Goal: Answer question/provide support: Share knowledge or assist other users

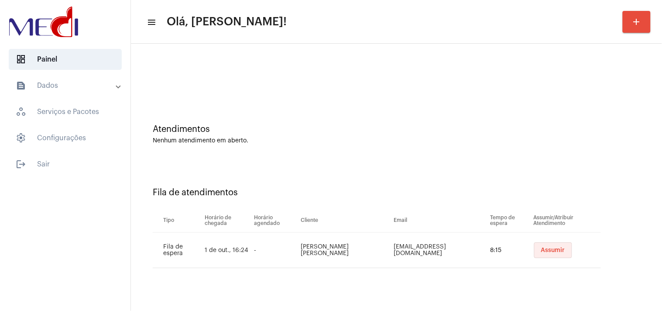
click at [556, 250] on span "Assumir" at bounding box center [553, 250] width 24 height 6
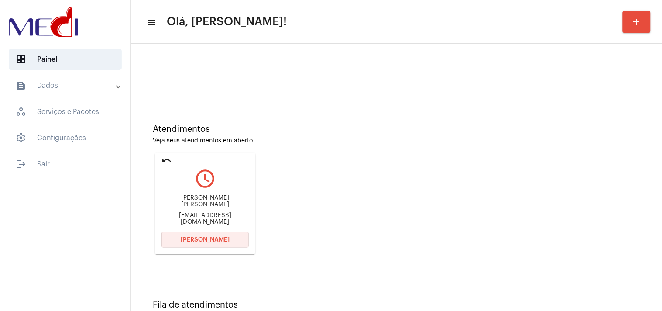
click at [199, 238] on span "Abrir Chamada" at bounding box center [205, 240] width 49 height 6
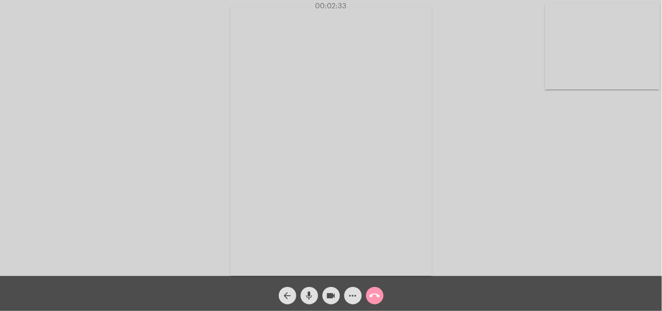
click at [376, 295] on mat-icon "call_end" at bounding box center [375, 295] width 10 height 10
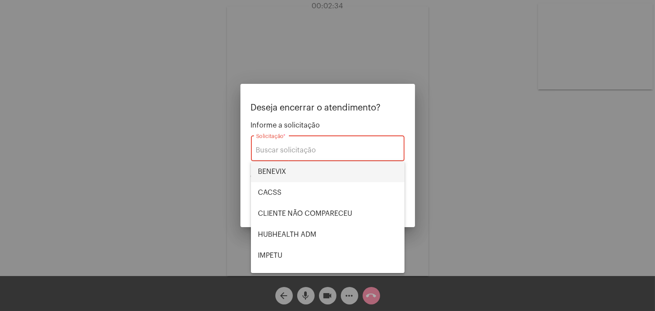
click at [280, 172] on span "BENEVIX" at bounding box center [328, 171] width 140 height 21
type input "BENEVIX"
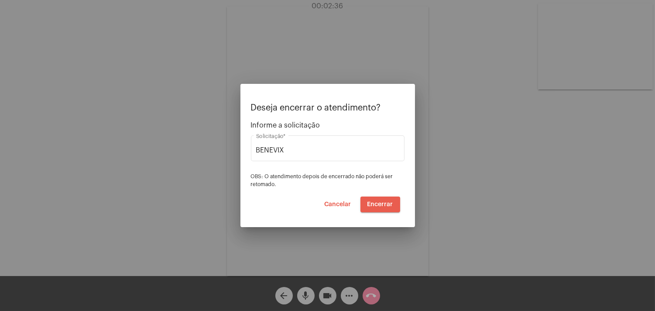
click at [377, 206] on span "Encerrar" at bounding box center [380, 204] width 26 height 6
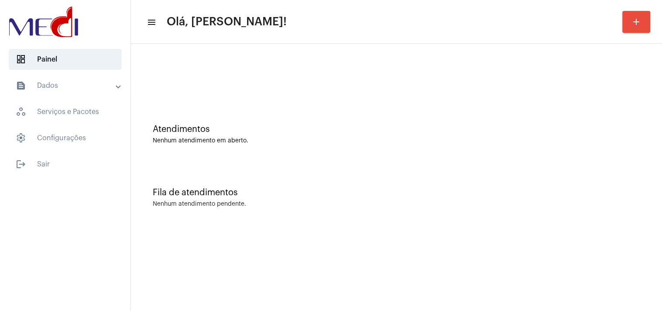
click at [662, 155] on div "Atendimentos Nenhum atendimento em aberto. Fila de atendimentos Nenhum atendime…" at bounding box center [396, 136] width 531 height 185
click at [595, 115] on div "Atendimentos Nenhum atendimento em aberto." at bounding box center [396, 129] width 522 height 63
click at [594, 134] on div "Atendimentos Nenhum atendimento em aberto." at bounding box center [396, 134] width 487 height 20
click at [613, 159] on div "Atendimentos Nenhum atendimento em aberto." at bounding box center [396, 129] width 522 height 63
click at [597, 112] on div "Atendimentos Nenhum atendimento em aberto." at bounding box center [396, 129] width 522 height 63
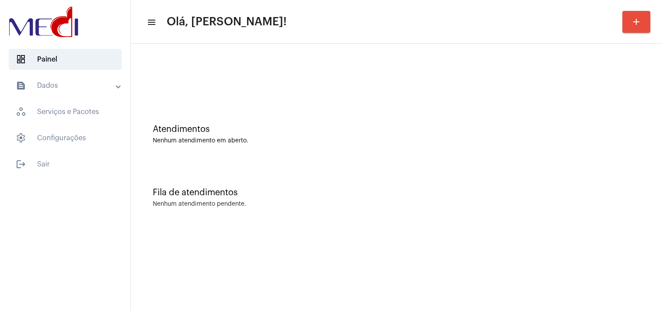
click at [534, 162] on div "Fila de atendimentos Nenhum atendimento pendente." at bounding box center [396, 192] width 522 height 63
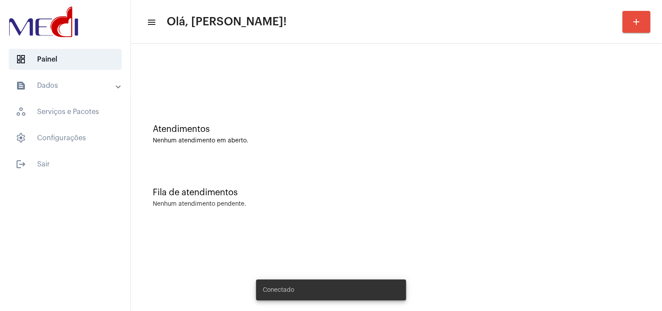
drag, startPoint x: 658, startPoint y: 223, endPoint x: 482, endPoint y: 286, distance: 187.1
click at [656, 222] on div "Atendimentos Nenhum atendimento em aberto. Fila de atendimentos Nenhum atendime…" at bounding box center [396, 136] width 531 height 185
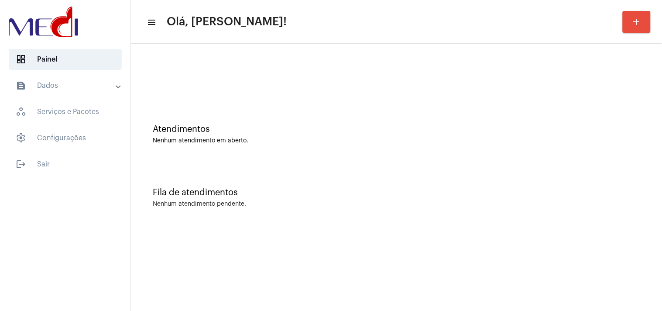
click at [586, 158] on div "Atendimentos Nenhum atendimento em aberto." at bounding box center [396, 129] width 522 height 63
click at [478, 117] on div "Atendimentos Nenhum atendimento em aberto." at bounding box center [396, 129] width 522 height 63
click at [522, 175] on div "Fila de atendimentos Nenhum atendimento pendente." at bounding box center [396, 192] width 522 height 63
click at [510, 199] on div "Fila de atendimentos Nenhum atendimento pendente." at bounding box center [396, 192] width 522 height 63
click at [542, 112] on div "Atendimentos Nenhum atendimento em aberto." at bounding box center [396, 129] width 522 height 63
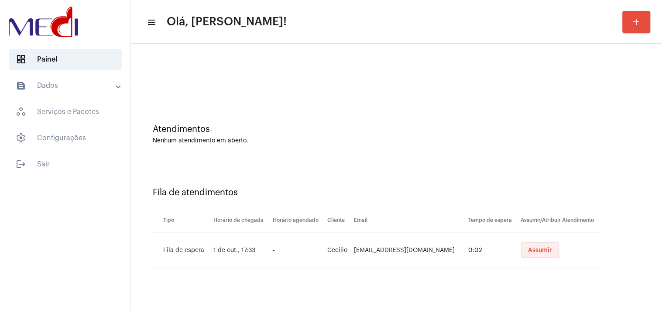
click at [537, 247] on span "Assumir" at bounding box center [540, 250] width 24 height 6
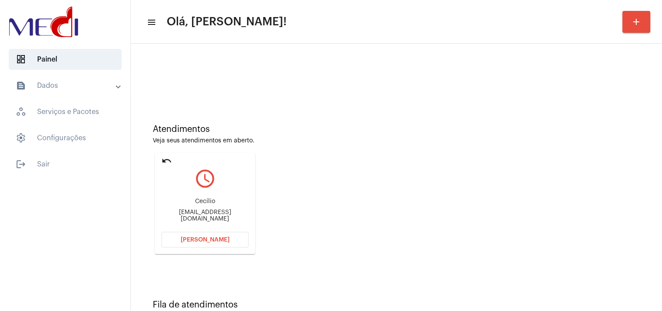
click at [198, 215] on div "ceciliobatista@gmail.com" at bounding box center [204, 215] width 87 height 13
copy mat-card-content "ceciliobatista@gmail.com Abrir Chamada"
click at [216, 237] on span "Abrir Chamada" at bounding box center [205, 240] width 49 height 6
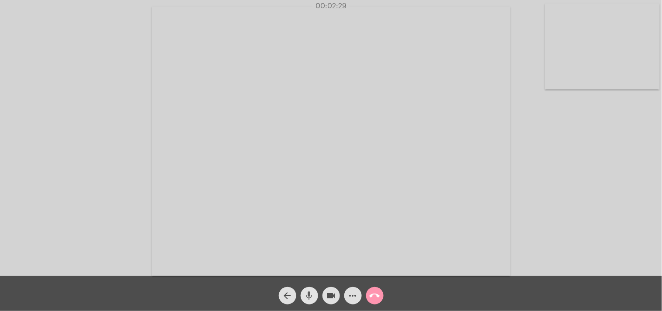
click at [307, 299] on mat-icon "mic" at bounding box center [309, 295] width 10 height 10
click at [334, 288] on span "videocam" at bounding box center [331, 295] width 10 height 17
click at [309, 295] on mat-icon "mic_off" at bounding box center [309, 295] width 10 height 10
click at [309, 295] on mat-icon "mic" at bounding box center [309, 295] width 10 height 10
click at [308, 296] on mat-icon "mic_off" at bounding box center [309, 295] width 10 height 10
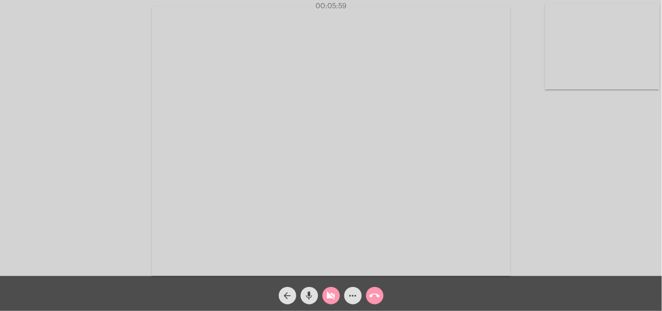
click at [333, 295] on mat-icon "videocam_off" at bounding box center [331, 295] width 10 height 10
click at [574, 166] on div "Acessando Câmera e Microfone..." at bounding box center [331, 140] width 660 height 276
click at [371, 298] on mat-icon "call_end" at bounding box center [375, 295] width 10 height 10
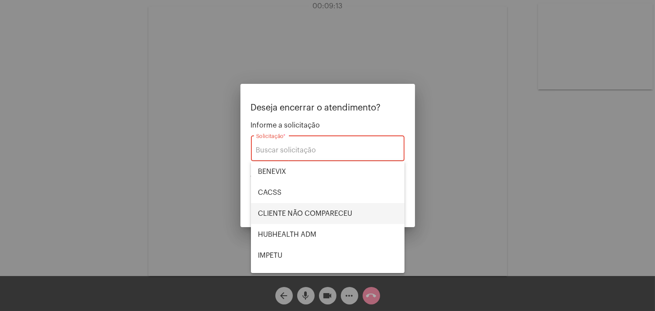
click at [338, 216] on span "CLIENTE NÃO COMPARECEU" at bounding box center [328, 213] width 140 height 21
type input "CLIENTE NÃO COMPARECEU"
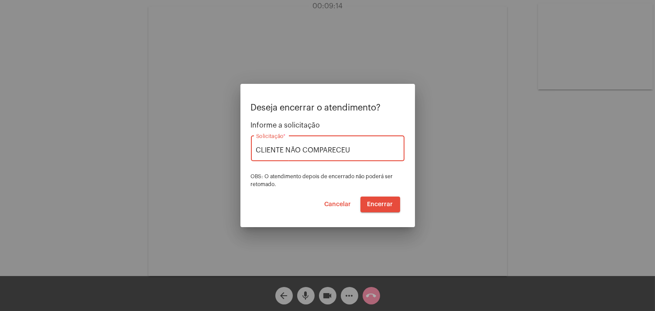
click at [380, 202] on span "Encerrar" at bounding box center [380, 204] width 26 height 6
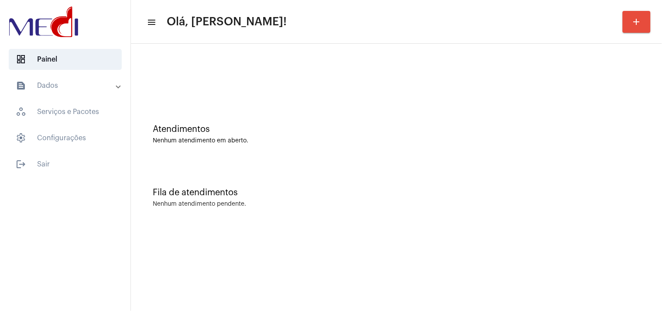
click at [532, 209] on div "Fila de atendimentos Nenhum atendimento pendente." at bounding box center [396, 192] width 522 height 63
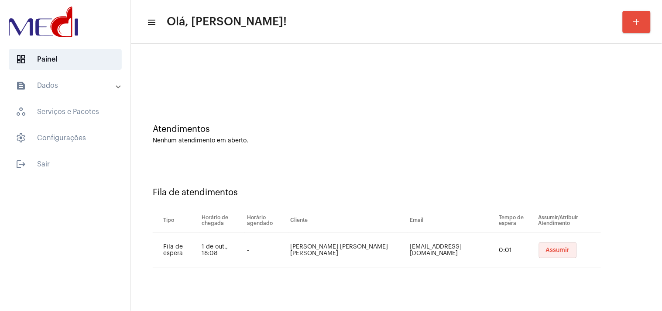
click at [551, 255] on button "Assumir" at bounding box center [558, 250] width 38 height 16
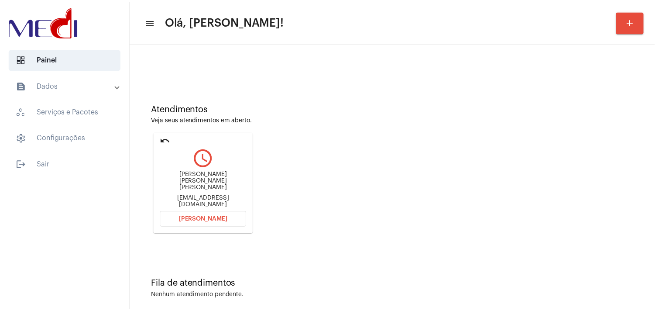
scroll to position [30, 0]
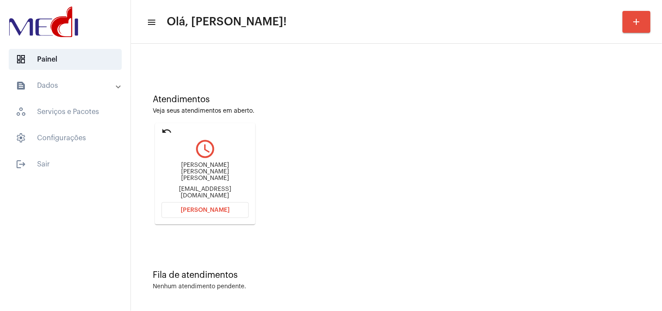
click at [230, 186] on div "[EMAIL_ADDRESS][DOMAIN_NAME]" at bounding box center [204, 192] width 87 height 13
click at [230, 186] on div "jeanmarcos636@gmail.com" at bounding box center [204, 192] width 87 height 13
copy mat-card-content "jeanmarcos636@gmail.com Abrir Chamada"
click at [205, 206] on button "Abrir Chamada" at bounding box center [204, 210] width 87 height 16
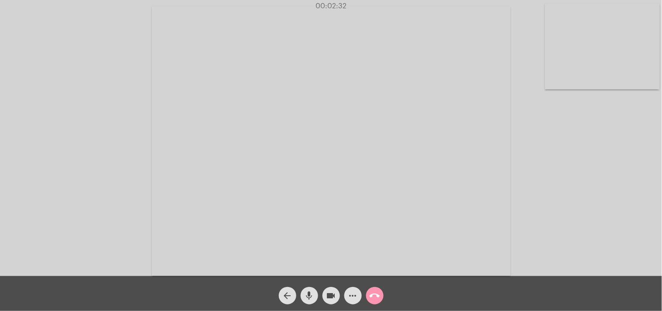
click at [373, 299] on mat-icon "call_end" at bounding box center [375, 295] width 10 height 10
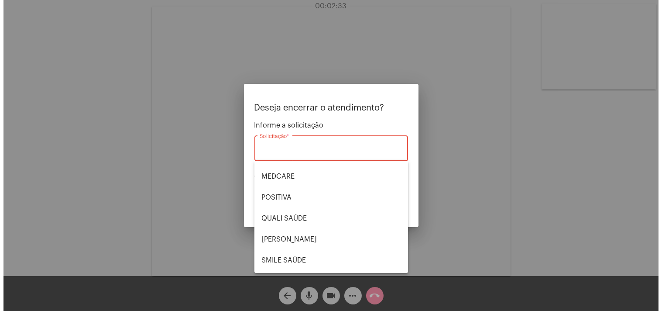
scroll to position [181, 0]
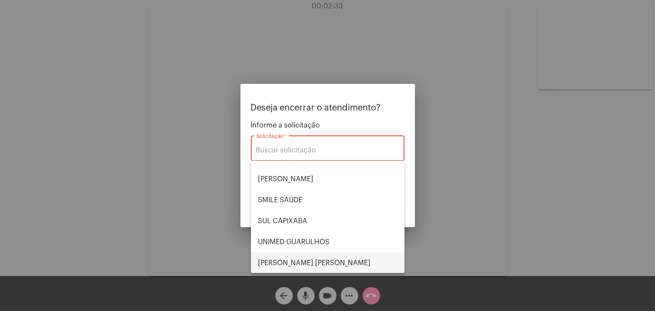
click at [301, 254] on span "VERA CRUZ" at bounding box center [328, 262] width 140 height 21
type input "VERA CRUZ"
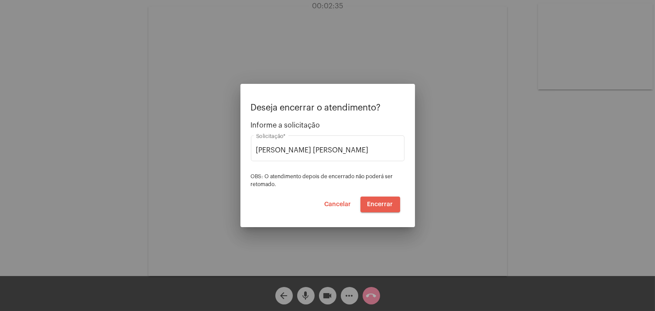
click at [375, 202] on span "Encerrar" at bounding box center [380, 204] width 26 height 6
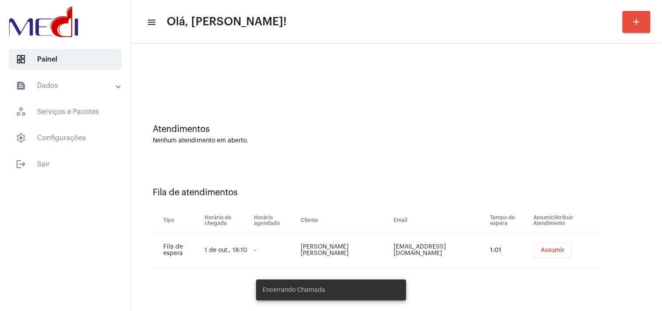
click at [546, 252] on span "Assumir" at bounding box center [553, 250] width 24 height 6
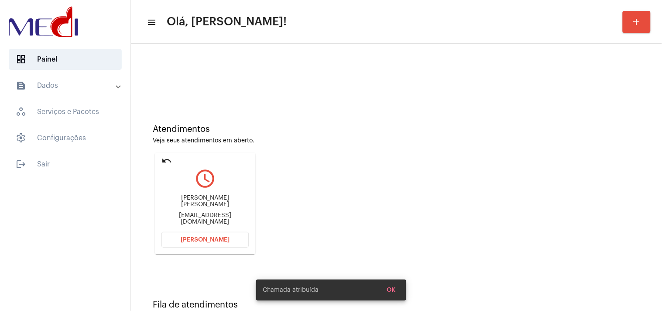
click at [228, 214] on div "José Flávio Marques Fernandes joseflaviofernandes1997@gmail.com" at bounding box center [204, 209] width 87 height 39
copy mat-card-content "joseflaviofernandes1997@gmail.com Abrir Chamada"
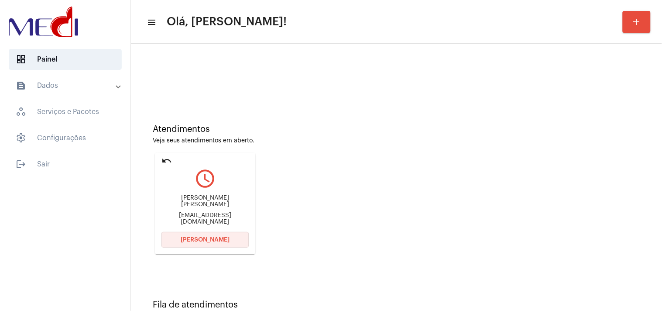
click at [214, 238] on span "Abrir Chamada" at bounding box center [205, 240] width 49 height 6
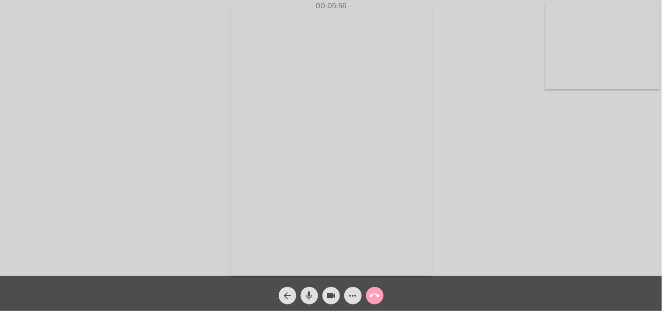
click at [378, 303] on span "call_end" at bounding box center [375, 295] width 10 height 17
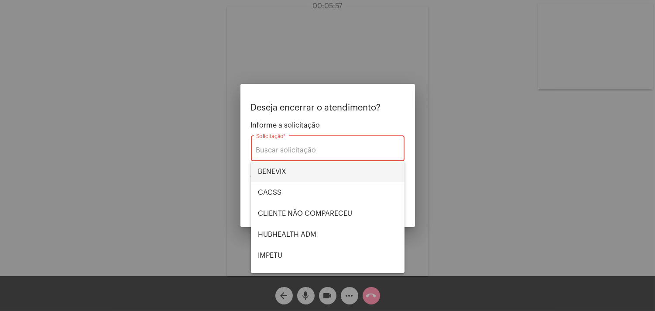
click at [337, 171] on span "BENEVIX" at bounding box center [328, 171] width 140 height 21
type input "BENEVIX"
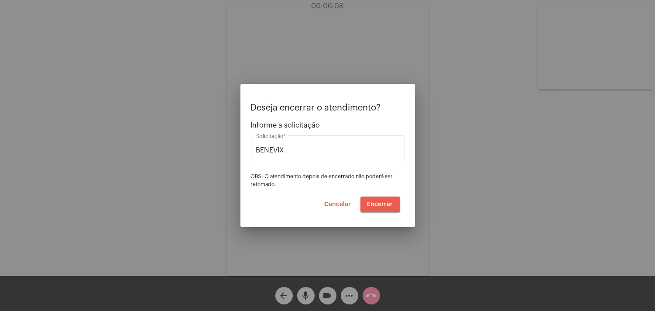
click at [384, 200] on button "Encerrar" at bounding box center [380, 204] width 40 height 16
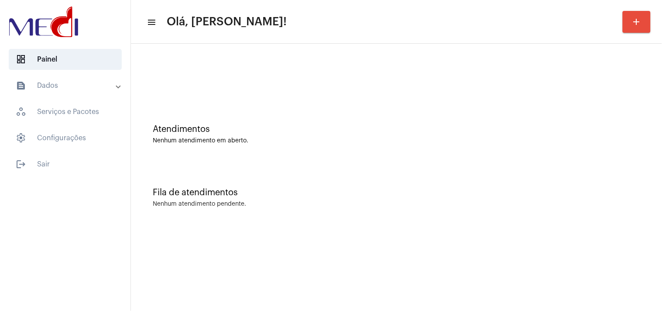
click at [557, 120] on div "Atendimentos Nenhum atendimento em aberto." at bounding box center [396, 129] width 522 height 63
click at [490, 157] on div "Atendimentos Nenhum atendimento em aberto." at bounding box center [396, 129] width 522 height 63
click at [504, 169] on div "Fila de atendimentos Nenhum atendimento pendente." at bounding box center [396, 192] width 522 height 63
click at [580, 162] on div "Fila de atendimentos Nenhum atendimento pendente." at bounding box center [396, 192] width 522 height 63
click at [634, 252] on mat-sidenav-content "menu Olá, [PERSON_NAME]! add Atendimentos Nenhum atendimento em aberto. Fila de…" at bounding box center [396, 155] width 531 height 311
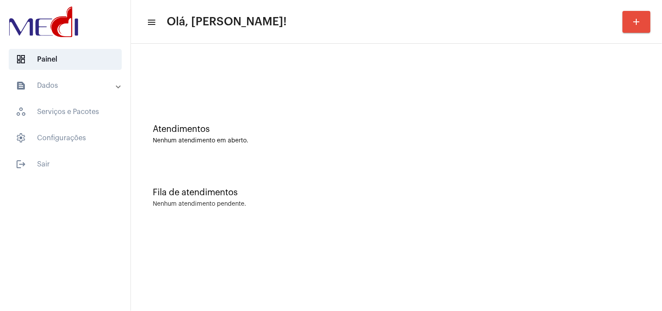
click at [561, 92] on div at bounding box center [396, 73] width 522 height 50
